Goal: Task Accomplishment & Management: Complete application form

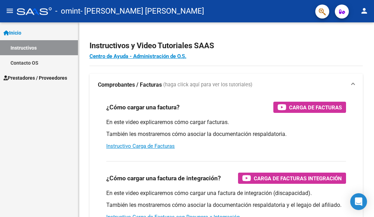
click at [32, 35] on link "Inicio" at bounding box center [39, 32] width 78 height 15
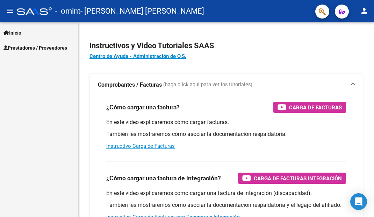
click at [60, 51] on span "Prestadores / Proveedores" at bounding box center [35, 48] width 64 height 8
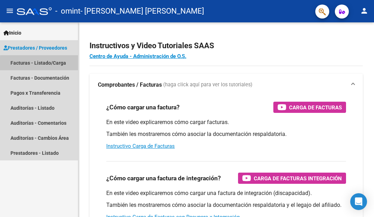
click at [53, 65] on link "Facturas - Listado/Carga" at bounding box center [39, 62] width 78 height 15
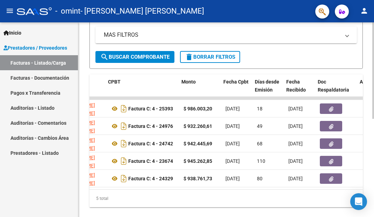
scroll to position [0, 230]
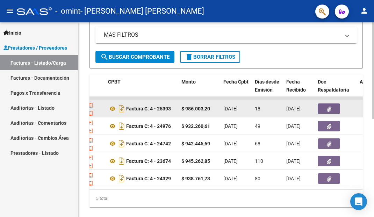
click at [238, 110] on span "[DATE]" at bounding box center [230, 109] width 14 height 6
click at [301, 109] on span "[DATE]" at bounding box center [293, 109] width 14 height 6
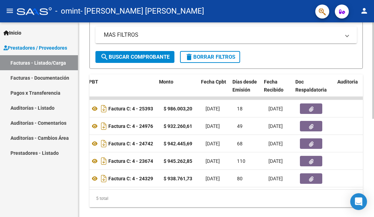
scroll to position [0, 255]
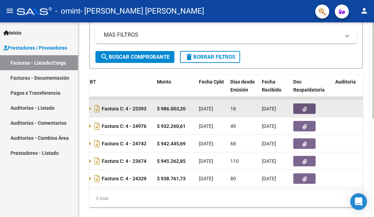
click at [308, 111] on button "button" at bounding box center [304, 108] width 22 height 10
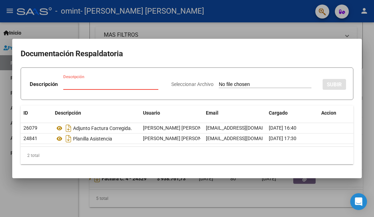
click at [216, 197] on div at bounding box center [187, 108] width 374 height 217
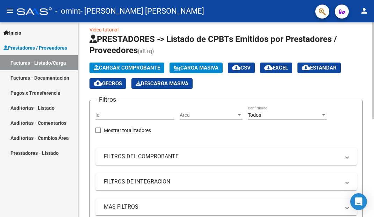
scroll to position [0, 0]
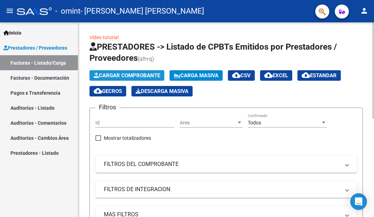
click at [137, 71] on button "Cargar Comprobante" at bounding box center [127, 75] width 75 height 10
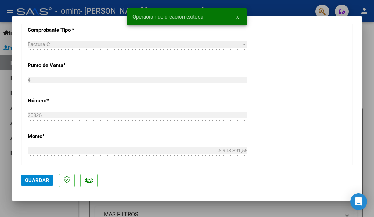
scroll to position [112, 0]
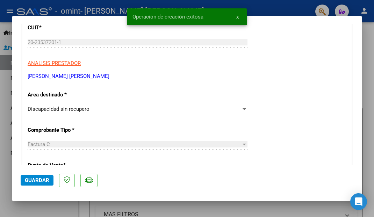
click at [100, 109] on div "Discapacidad sin recupero" at bounding box center [135, 109] width 214 height 6
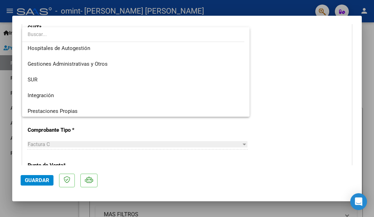
scroll to position [0, 0]
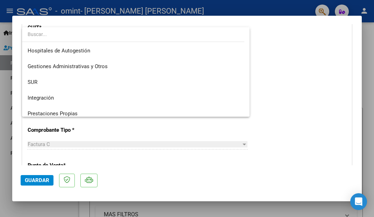
click at [277, 119] on div at bounding box center [187, 108] width 374 height 217
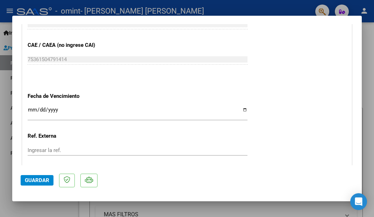
scroll to position [388, 0]
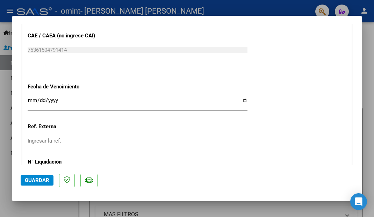
click at [244, 98] on input "Ingresar la fecha" at bounding box center [138, 103] width 220 height 11
click at [243, 101] on input "[DATE]" at bounding box center [138, 103] width 220 height 11
type input "[DATE]"
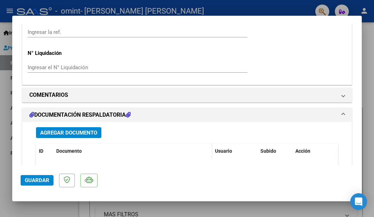
scroll to position [511, 0]
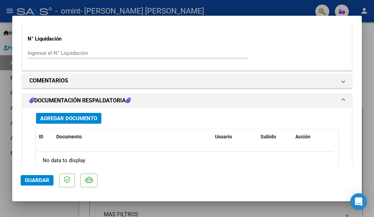
click at [76, 117] on span "Agregar Documento" at bounding box center [68, 118] width 57 height 6
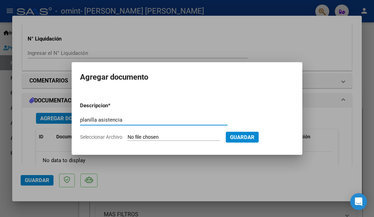
type input "planilla asistencia"
click at [157, 138] on input "Seleccionar Archivo" at bounding box center [174, 137] width 93 height 7
type input "C:\fakepath\[PERSON_NAME].pdf"
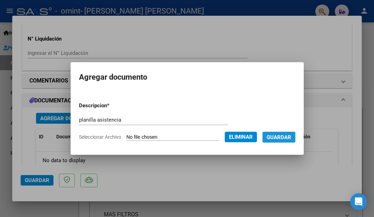
click at [291, 140] on span "Guardar" at bounding box center [279, 137] width 24 height 6
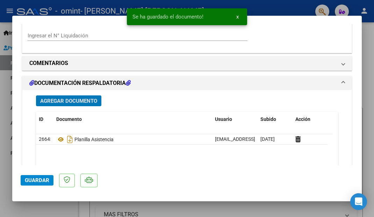
scroll to position [601, 0]
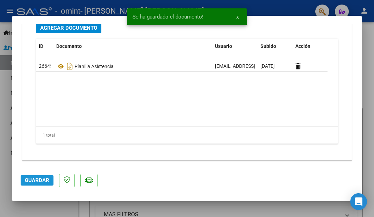
click at [43, 181] on span "Guardar" at bounding box center [37, 180] width 24 height 6
click at [238, 19] on span "x" at bounding box center [237, 17] width 2 height 6
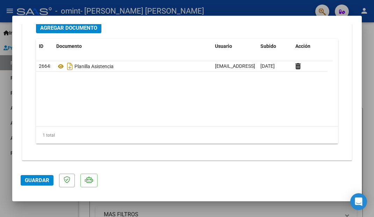
click at [180, 214] on div at bounding box center [187, 108] width 374 height 217
type input "$ 0,00"
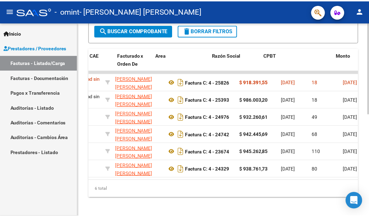
scroll to position [0, 0]
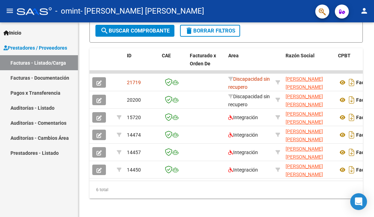
click at [364, 12] on mat-icon "person" at bounding box center [364, 11] width 8 height 8
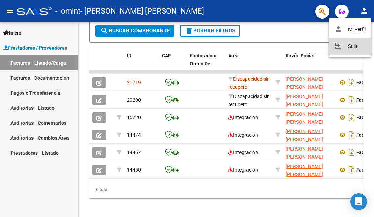
click at [345, 50] on button "exit_to_app Salir" at bounding box center [350, 46] width 43 height 17
